Goal: Task Accomplishment & Management: Use online tool/utility

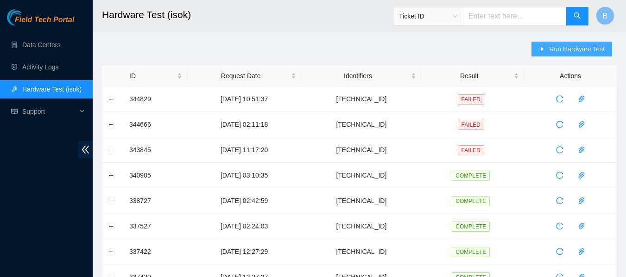
click at [560, 49] on span "Run Hardware Test" at bounding box center [577, 49] width 56 height 10
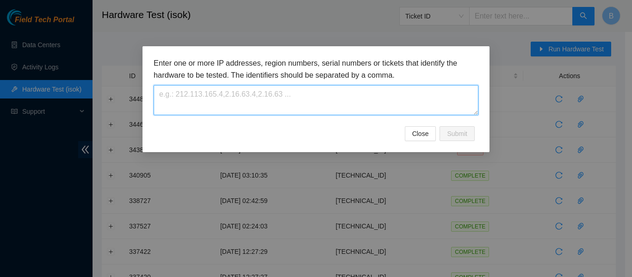
click at [304, 95] on textarea at bounding box center [316, 100] width 325 height 30
paste textarea "[TECHNICAL_ID]"
type textarea "[TECHNICAL_ID]"
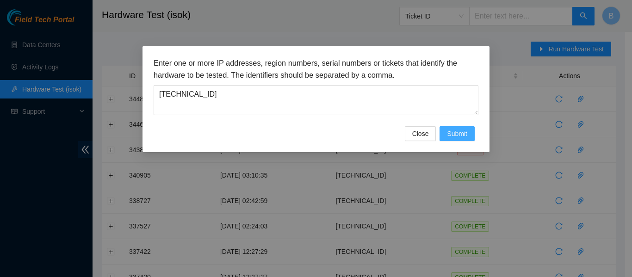
click at [468, 134] on button "Submit" at bounding box center [457, 133] width 35 height 15
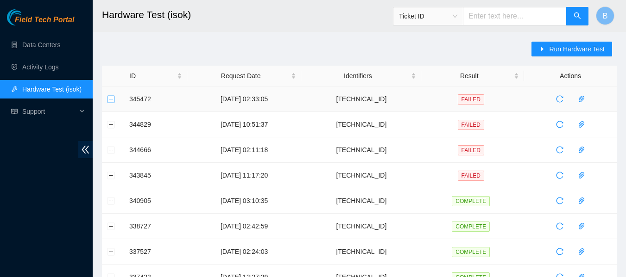
click at [111, 99] on button "Expand row" at bounding box center [110, 98] width 7 height 7
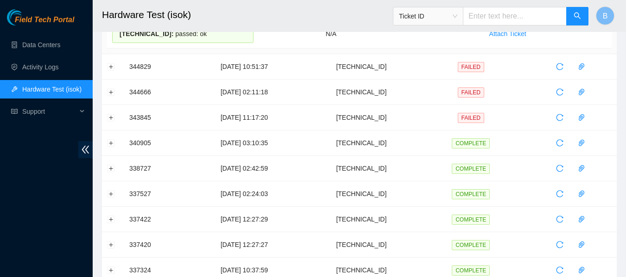
scroll to position [250, 0]
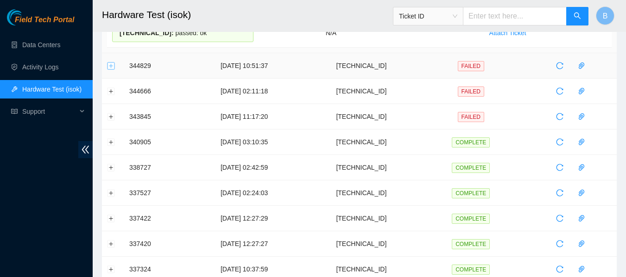
click at [110, 66] on button "Expand row" at bounding box center [110, 65] width 7 height 7
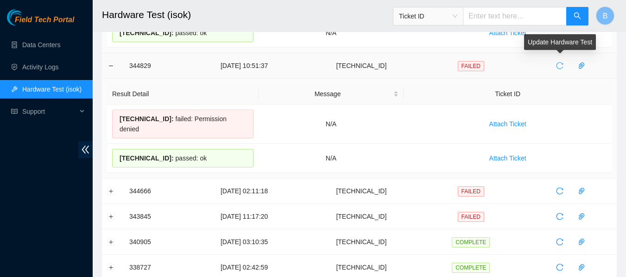
click at [557, 63] on icon "reload" at bounding box center [559, 66] width 7 height 7
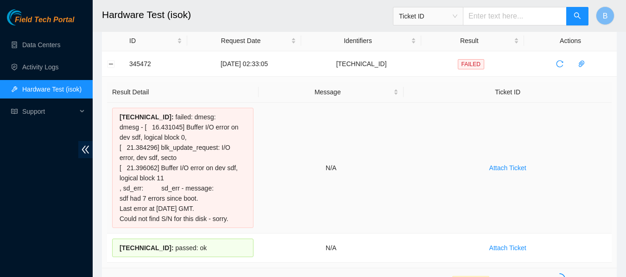
scroll to position [35, 0]
click at [556, 68] on icon "reload" at bounding box center [559, 64] width 7 height 7
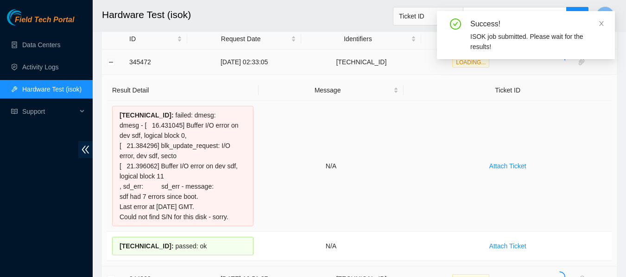
scroll to position [0, 0]
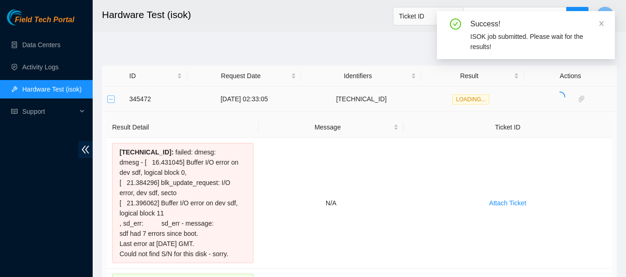
click at [109, 98] on button "Collapse row" at bounding box center [110, 98] width 7 height 7
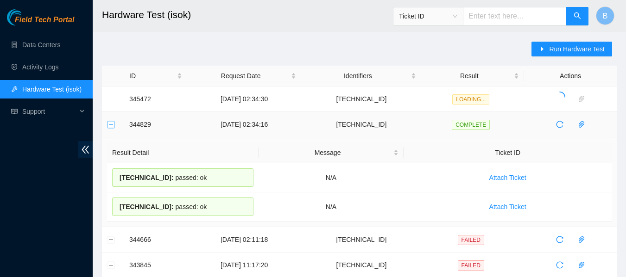
click at [110, 122] on button "Collapse row" at bounding box center [110, 124] width 7 height 7
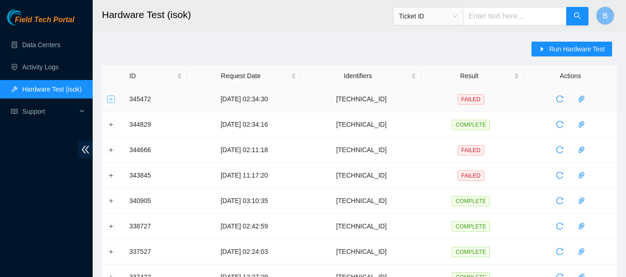
click at [110, 99] on button "Expand row" at bounding box center [110, 98] width 7 height 7
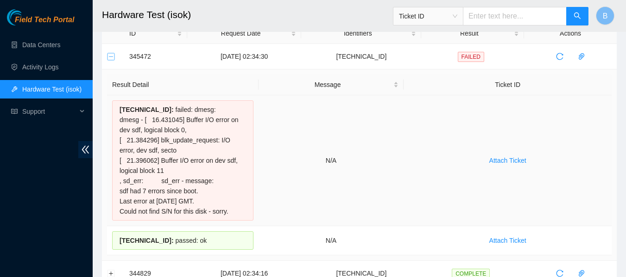
scroll to position [44, 0]
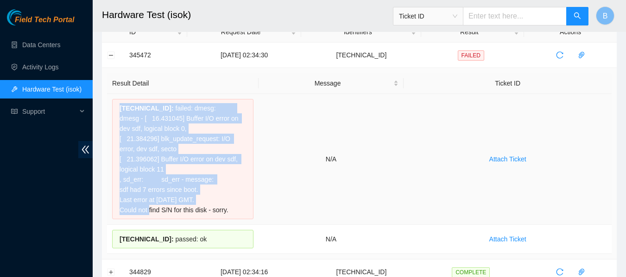
drag, startPoint x: 119, startPoint y: 107, endPoint x: 217, endPoint y: 203, distance: 137.5
click at [217, 203] on div "[TECHNICAL_ID] : failed: dmesg: dmesg - [ 16.431045] Buffer I/O error on dev sd…" at bounding box center [182, 159] width 141 height 120
drag, startPoint x: 234, startPoint y: 209, endPoint x: 118, endPoint y: 106, distance: 155.5
click at [118, 106] on div "[TECHNICAL_ID] : failed: dmesg: dmesg - [ 16.431045] Buffer I/O error on dev sd…" at bounding box center [182, 159] width 141 height 120
copy div "[TECHNICAL_ID] : failed: dmesg: dmesg - [ 16.431045] Buffer I/O error on dev sd…"
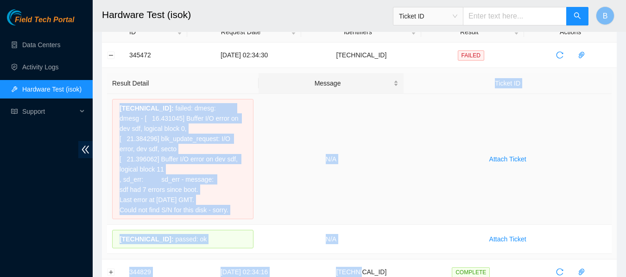
drag, startPoint x: 308, startPoint y: 156, endPoint x: 283, endPoint y: 85, distance: 75.6
click at [274, 110] on td "N/A" at bounding box center [330, 159] width 145 height 131
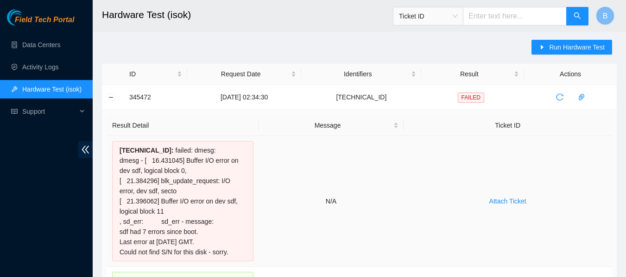
scroll to position [0, 0]
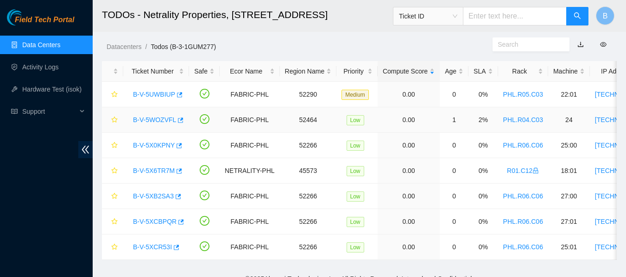
scroll to position [19, 0]
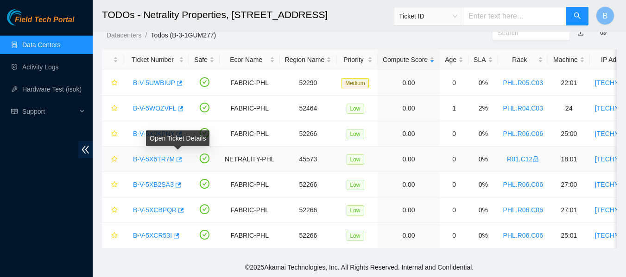
click at [179, 156] on icon "button" at bounding box center [178, 159] width 6 height 6
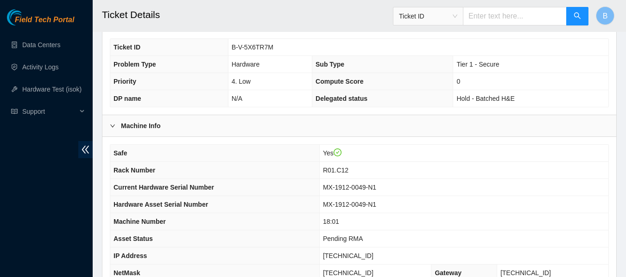
scroll to position [361, 0]
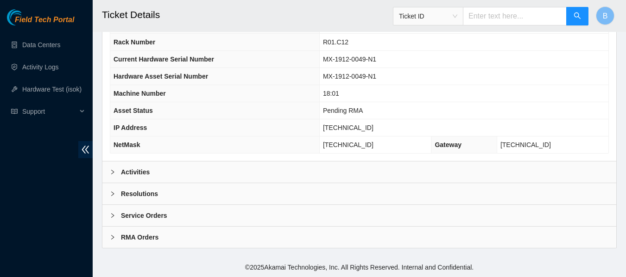
click at [155, 172] on div "Activities" at bounding box center [358, 172] width 513 height 21
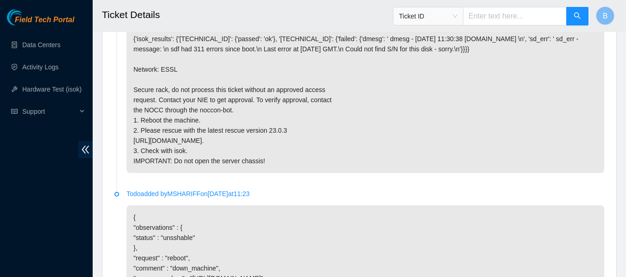
scroll to position [564, 0]
click at [216, 13] on h2 "Ticket Details" at bounding box center [314, 15] width 425 height 30
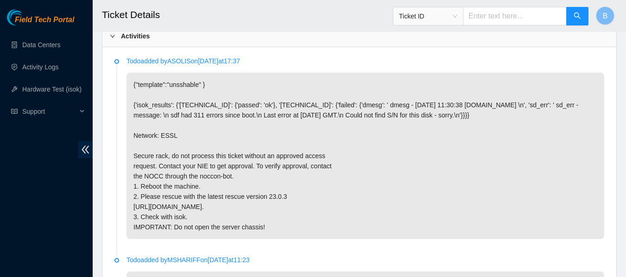
scroll to position [502, 0]
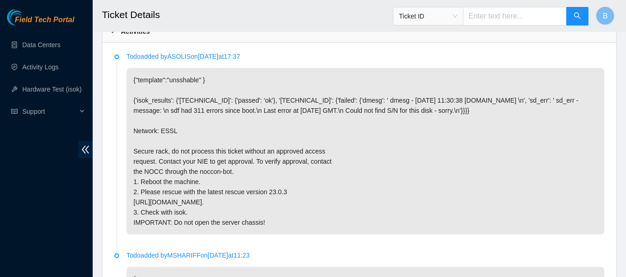
click at [406, 67] on div "Todo added by ASOLIS on 2025-10-01 at 17:37 {"template":"unsshable" } {'isok_re…" at bounding box center [364, 142] width 477 height 183
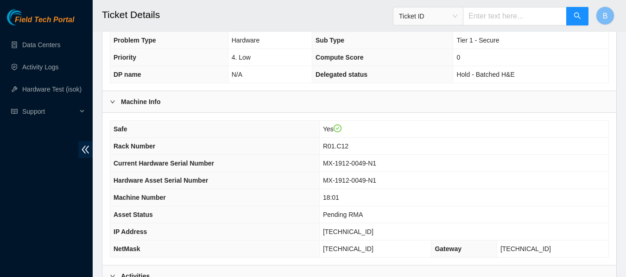
scroll to position [256, 0]
drag, startPoint x: 451, startPoint y: 208, endPoint x: 441, endPoint y: 127, distance: 81.7
click at [441, 127] on tbody "Safe Yes Rack Number R01.C12 Current Hardware Serial Number MX-1912-0049-N1 Har…" at bounding box center [359, 189] width 498 height 137
click at [441, 127] on td "Yes" at bounding box center [463, 129] width 289 height 17
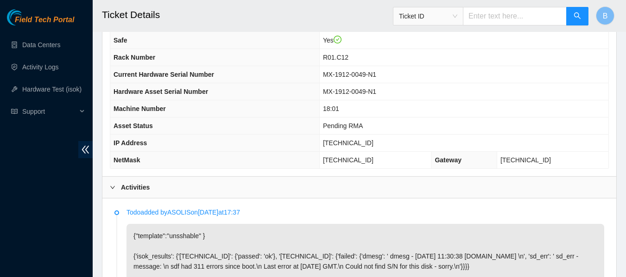
scroll to position [346, 0]
click at [361, 144] on span "[TECHNICAL_ID]" at bounding box center [348, 142] width 50 height 7
copy span "[TECHNICAL_ID]"
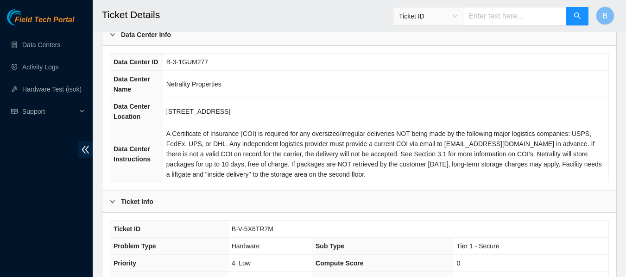
scroll to position [55, 0]
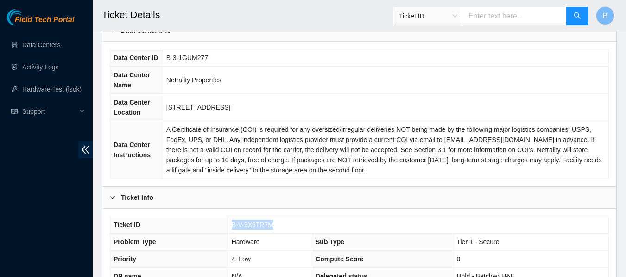
drag, startPoint x: 232, startPoint y: 223, endPoint x: 275, endPoint y: 226, distance: 43.1
click at [275, 226] on td "B-V-5X6TR7M" at bounding box center [418, 225] width 380 height 17
copy span "B-V-5X6TR7M"
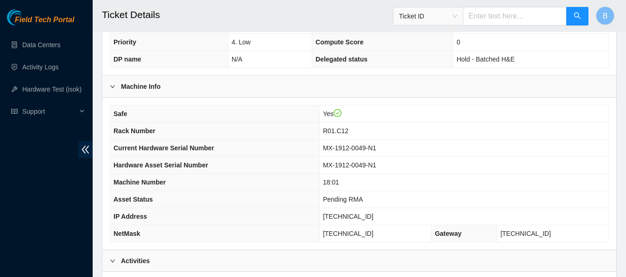
scroll to position [271, 0]
